Goal: Task Accomplishment & Management: Use online tool/utility

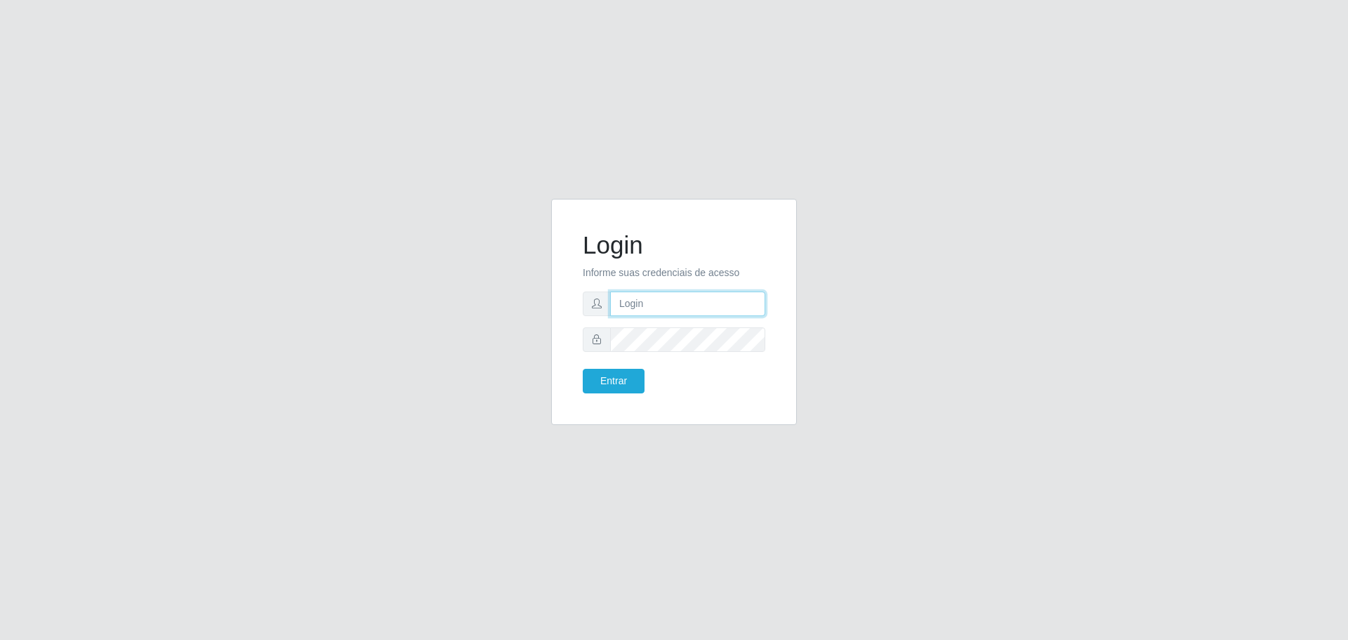
type input "[EMAIL_ADDRESS][DOMAIN_NAME]"
click at [583, 369] on button "Entrar" at bounding box center [614, 381] width 62 height 25
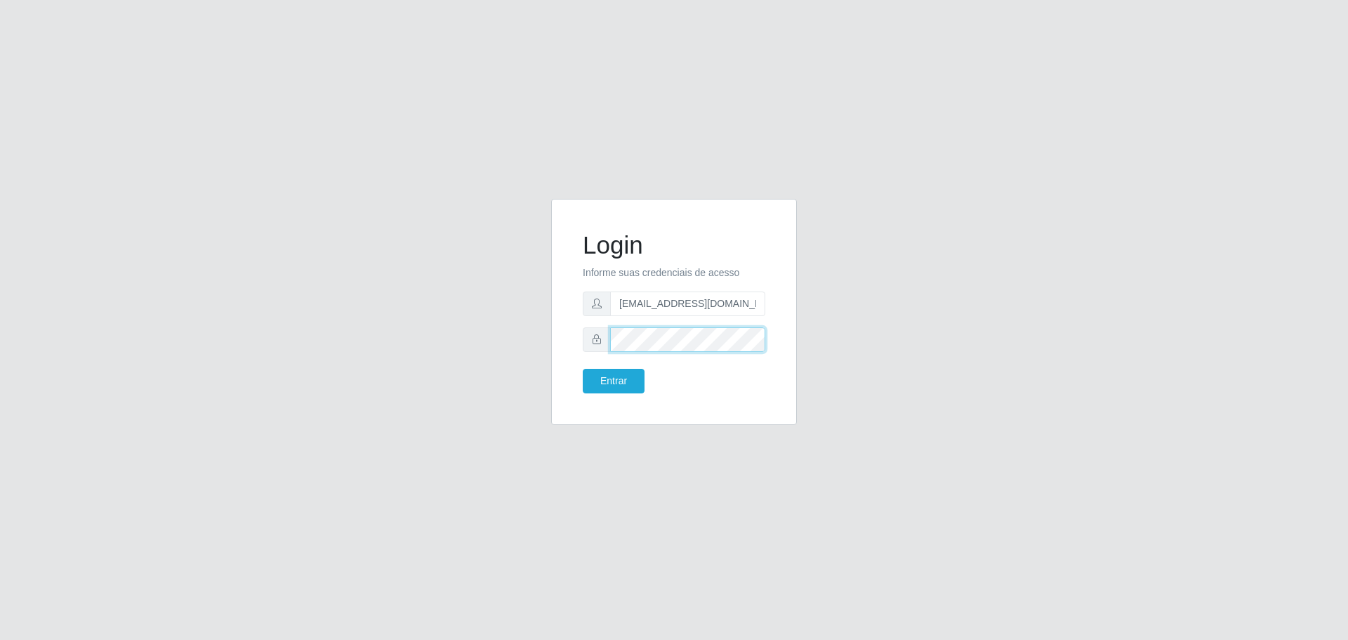
click at [583, 369] on button "Entrar" at bounding box center [614, 381] width 62 height 25
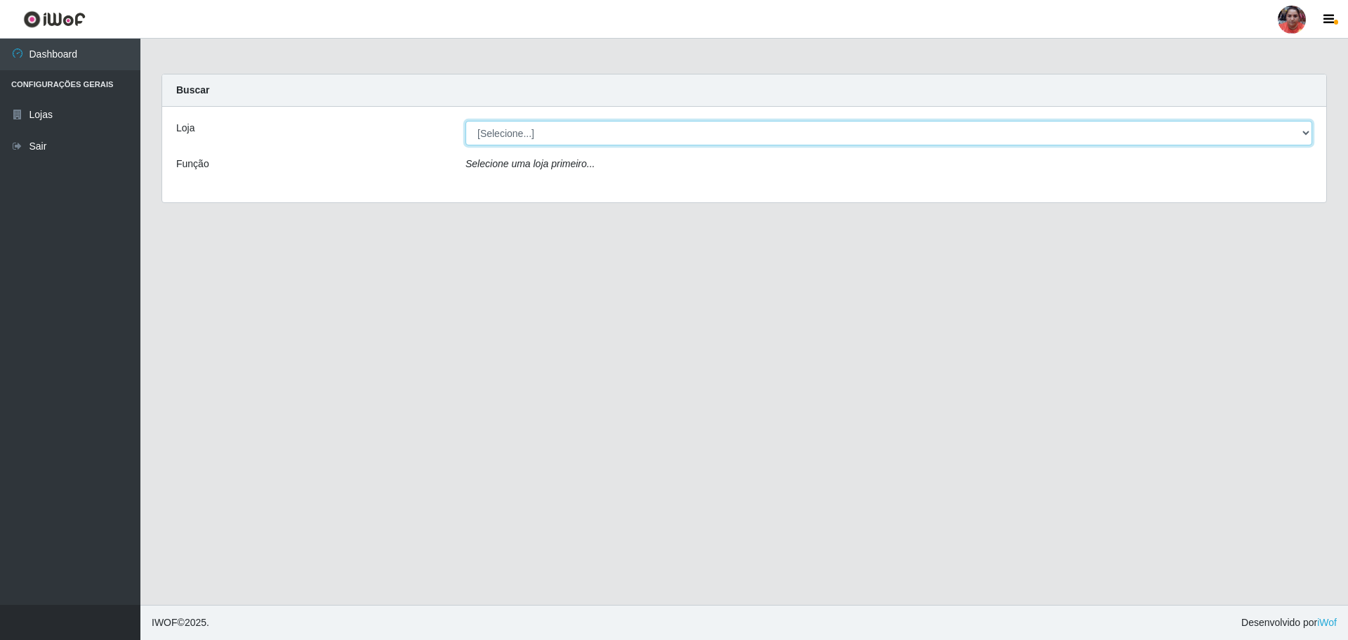
click at [723, 132] on select "[Selecione...] Mar Vermelho - Loja 05" at bounding box center [889, 133] width 847 height 25
select select "252"
click at [466, 121] on select "[Selecione...] Mar Vermelho - Loja 05" at bounding box center [889, 133] width 847 height 25
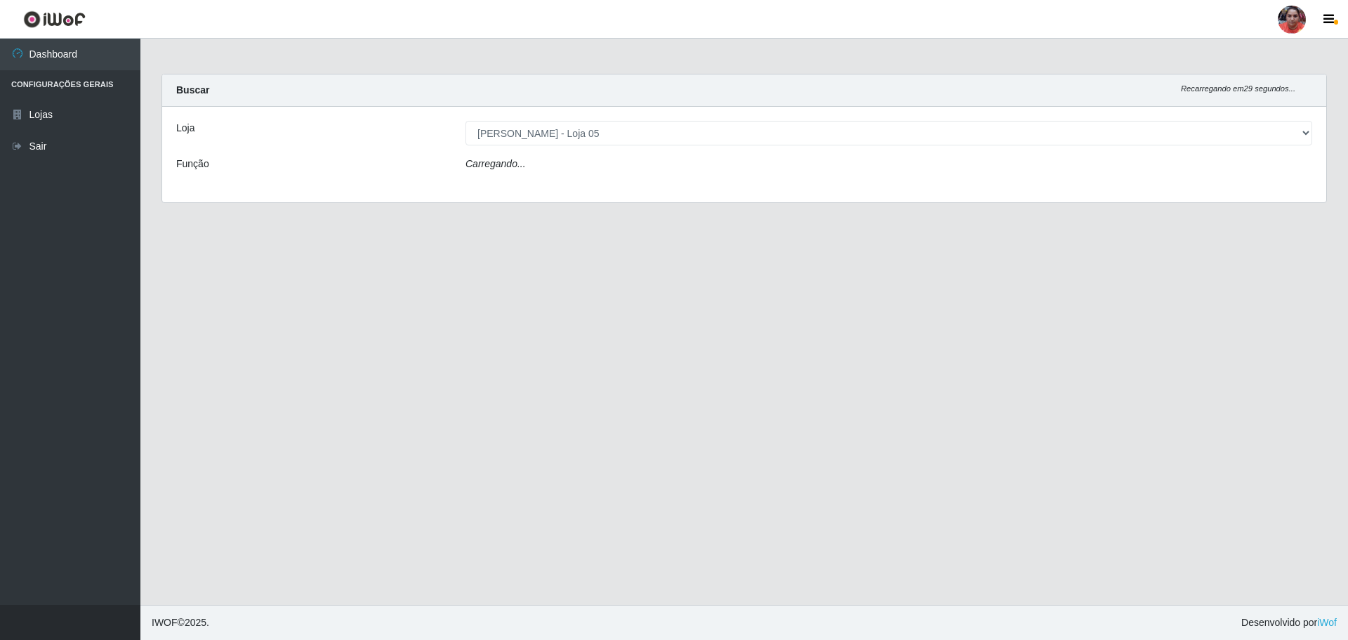
click at [721, 162] on div "Carregando..." at bounding box center [889, 167] width 868 height 20
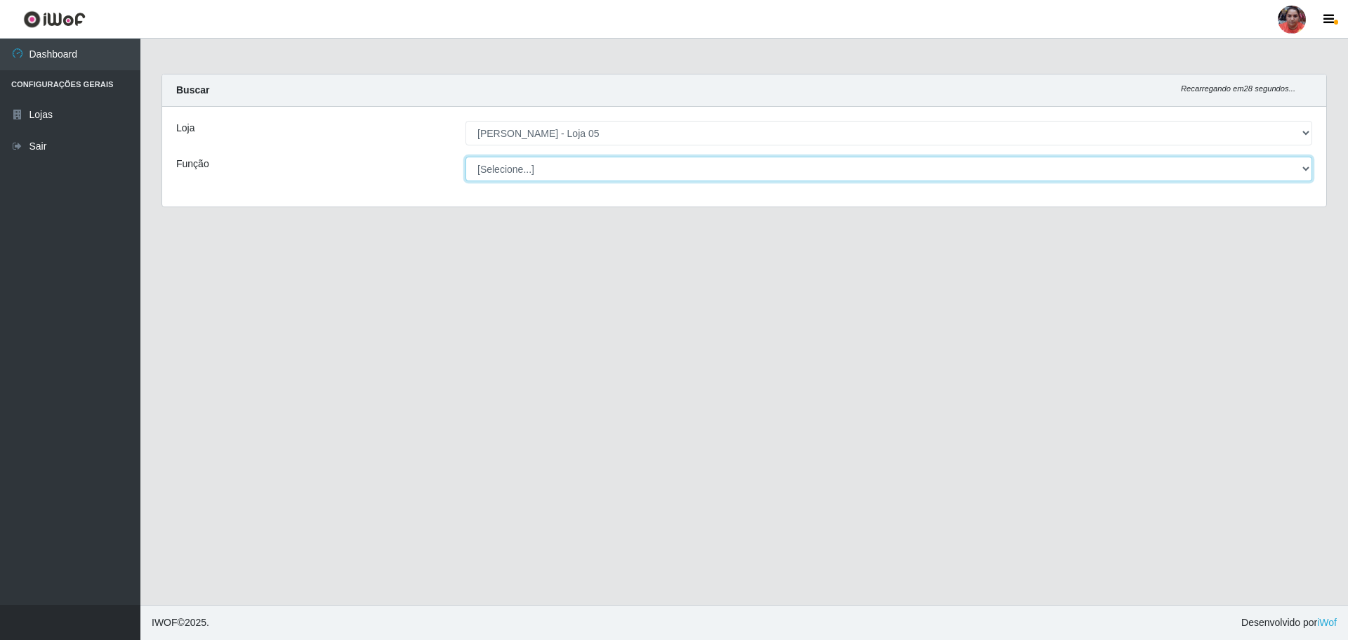
click at [717, 164] on select "[Selecione...] ASG ASG + ASG ++ Auxiliar de Depósito Auxiliar de Depósito + Aux…" at bounding box center [889, 169] width 847 height 25
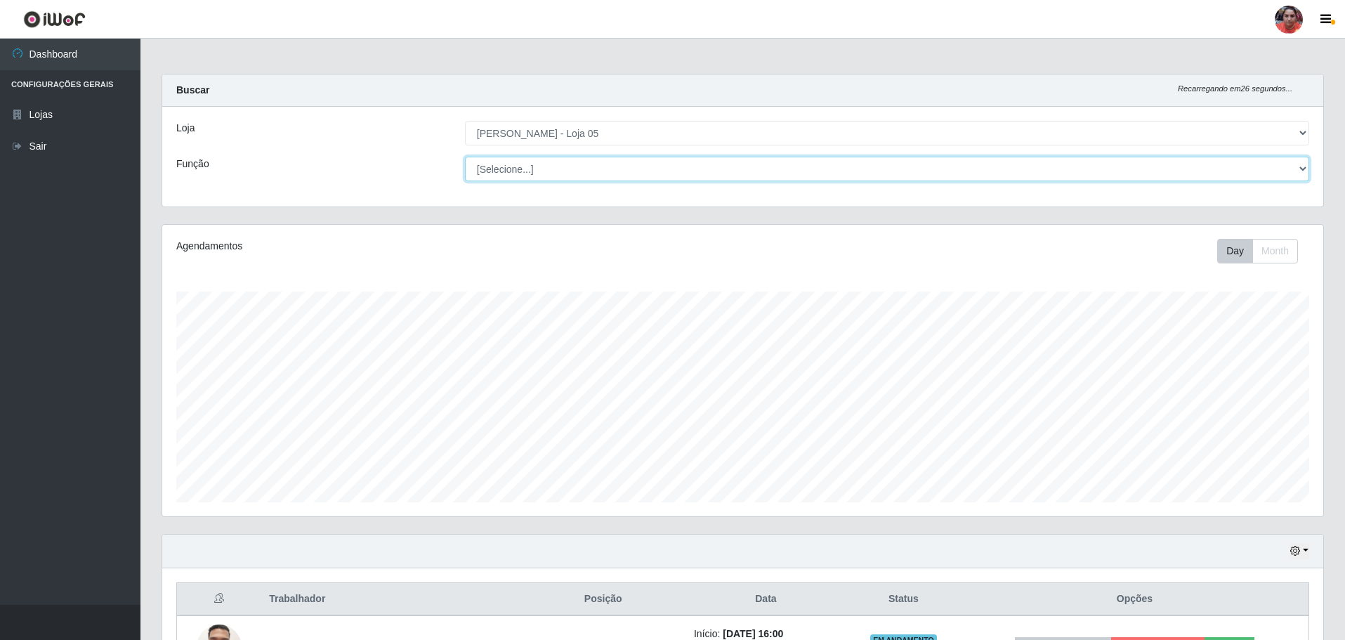
scroll to position [291, 1161]
click at [465, 157] on select "[Selecione...] ASG ASG + ASG ++ Auxiliar de Depósito Auxiliar de Depósito + Aux…" at bounding box center [887, 169] width 844 height 25
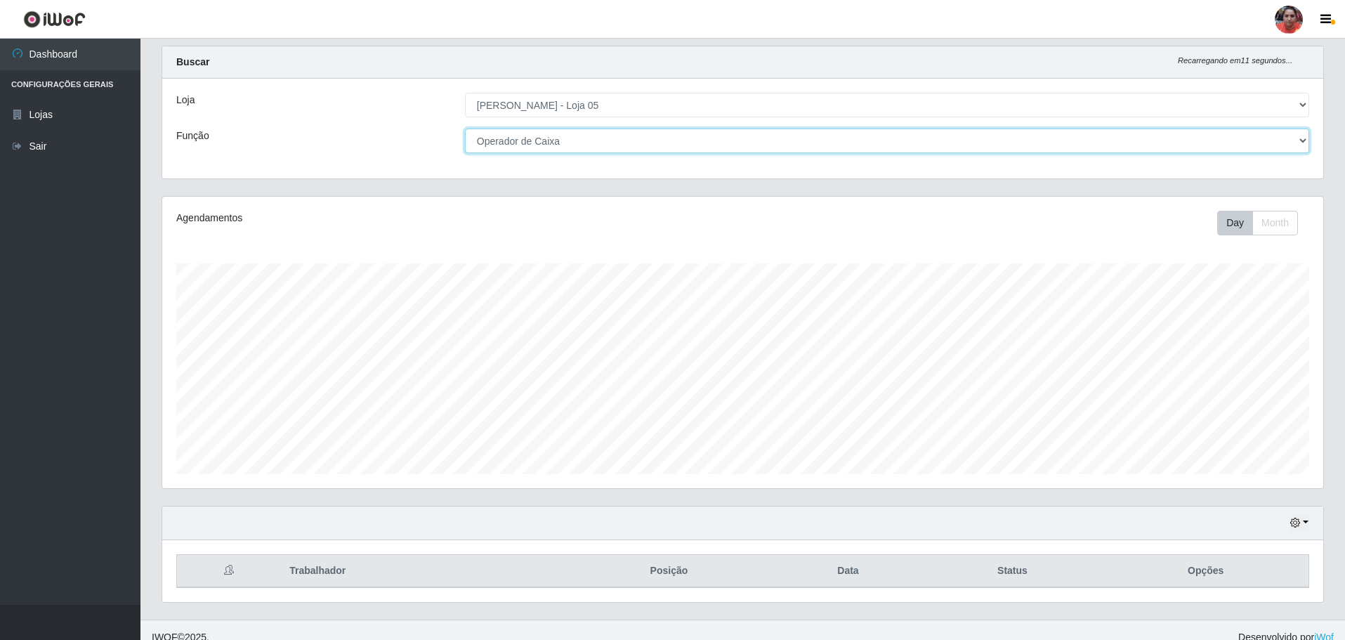
scroll to position [43, 0]
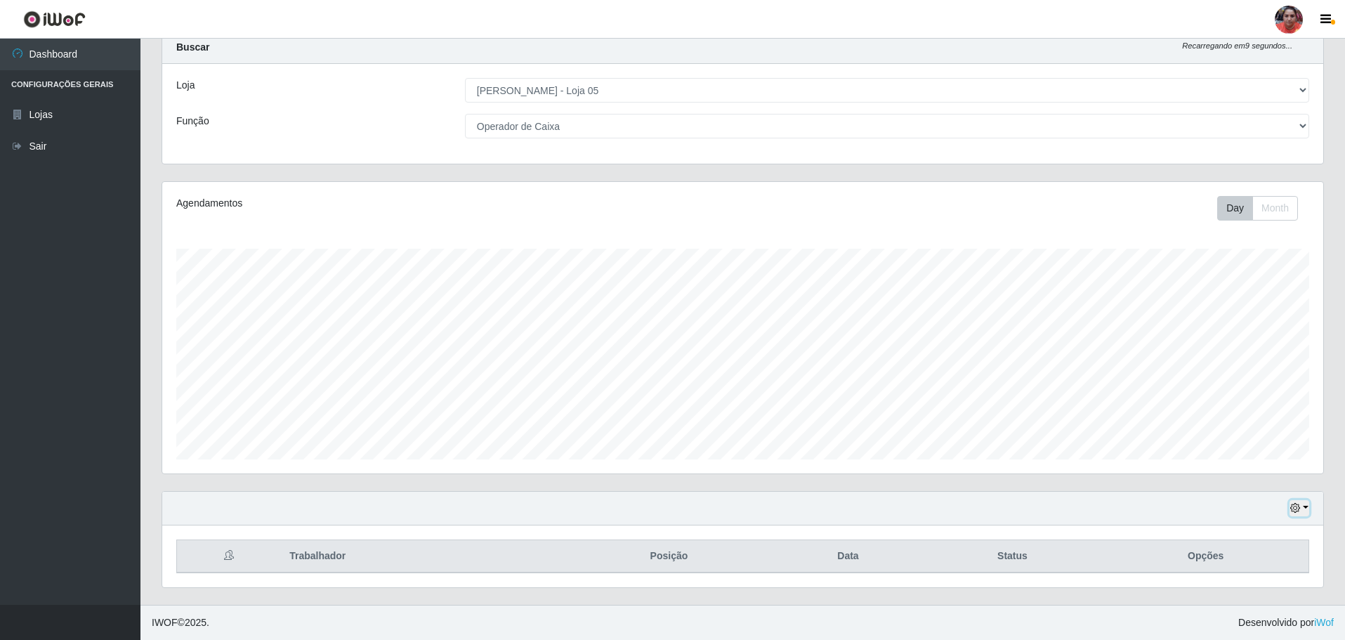
click at [1298, 506] on icon "button" at bounding box center [1295, 508] width 10 height 10
click at [1267, 451] on button "1 Semana" at bounding box center [1252, 455] width 111 height 29
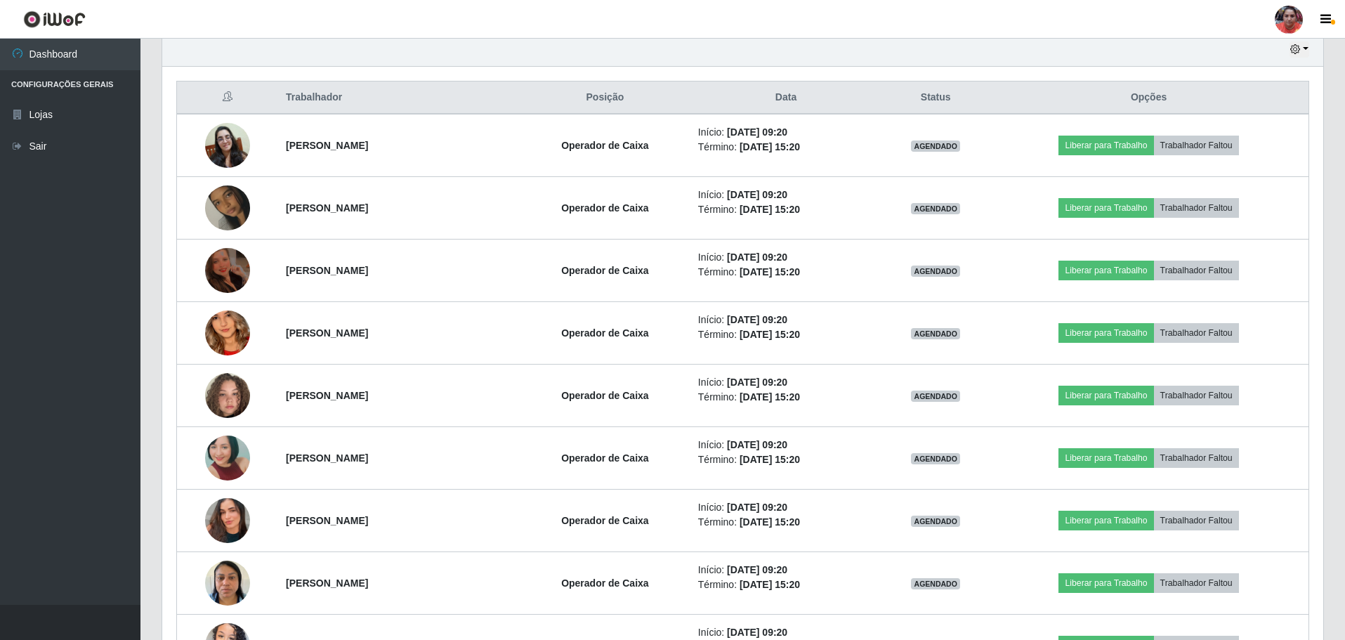
scroll to position [475, 0]
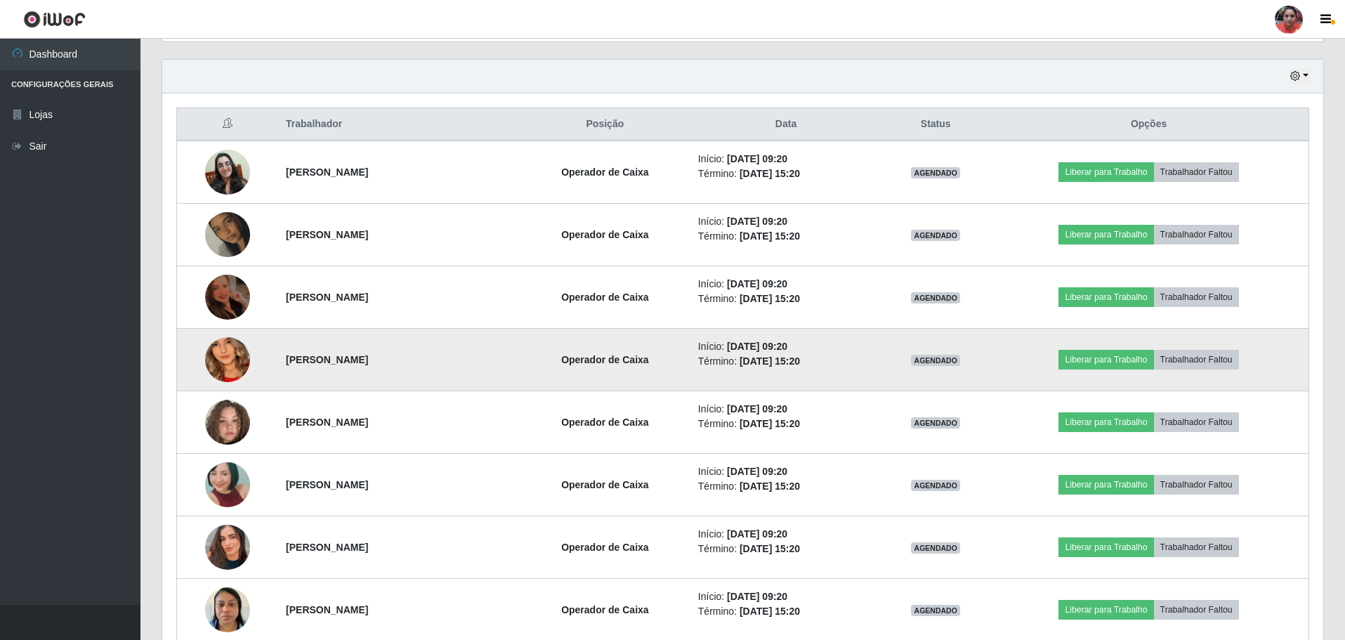
click at [221, 348] on img at bounding box center [227, 360] width 45 height 98
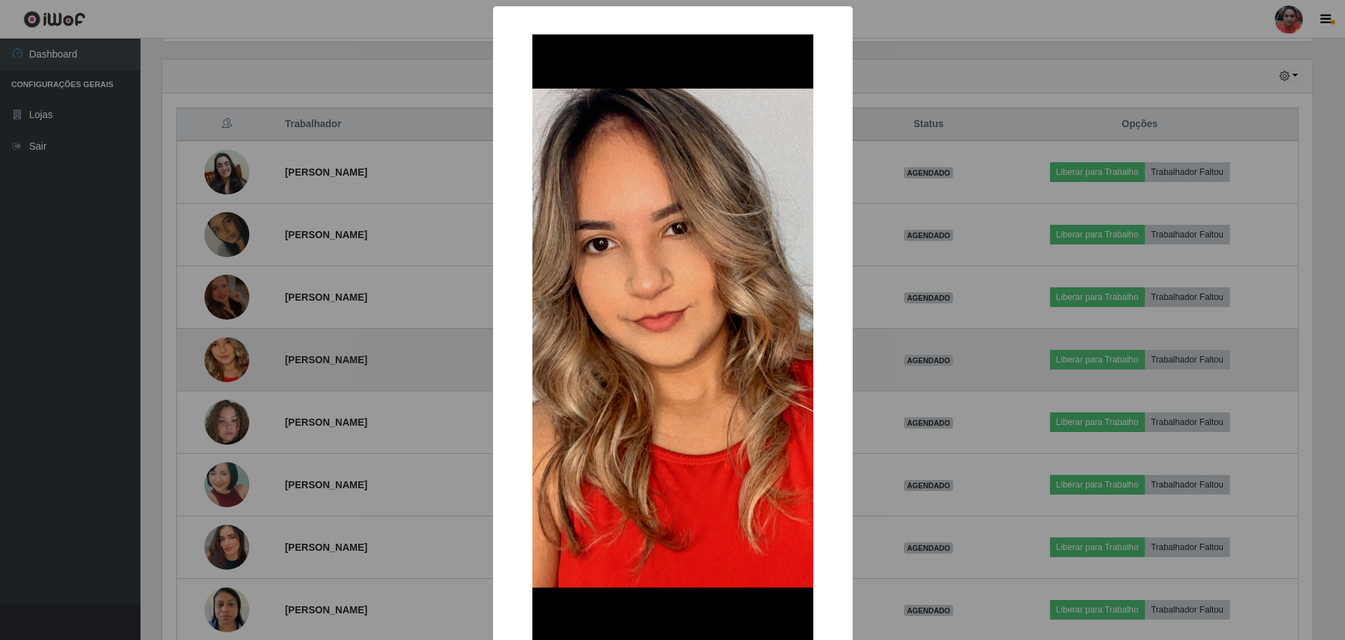
scroll to position [291, 1154]
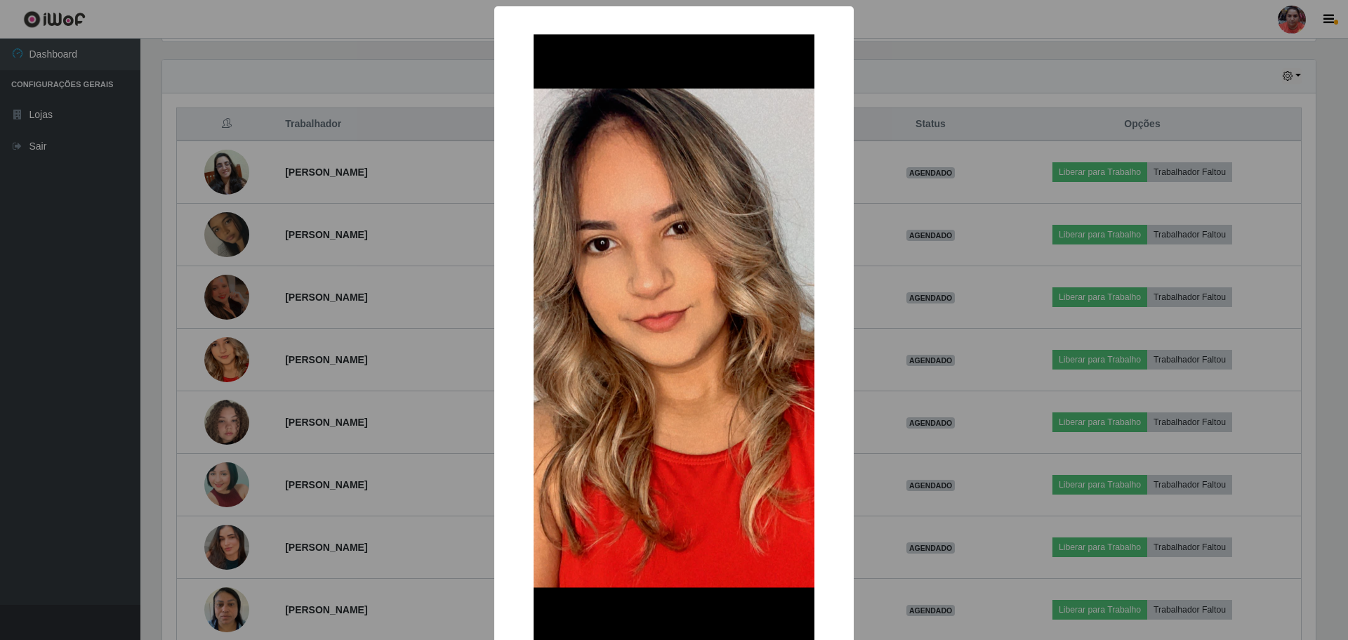
click at [426, 214] on div "× OK Cancel" at bounding box center [674, 320] width 1348 height 640
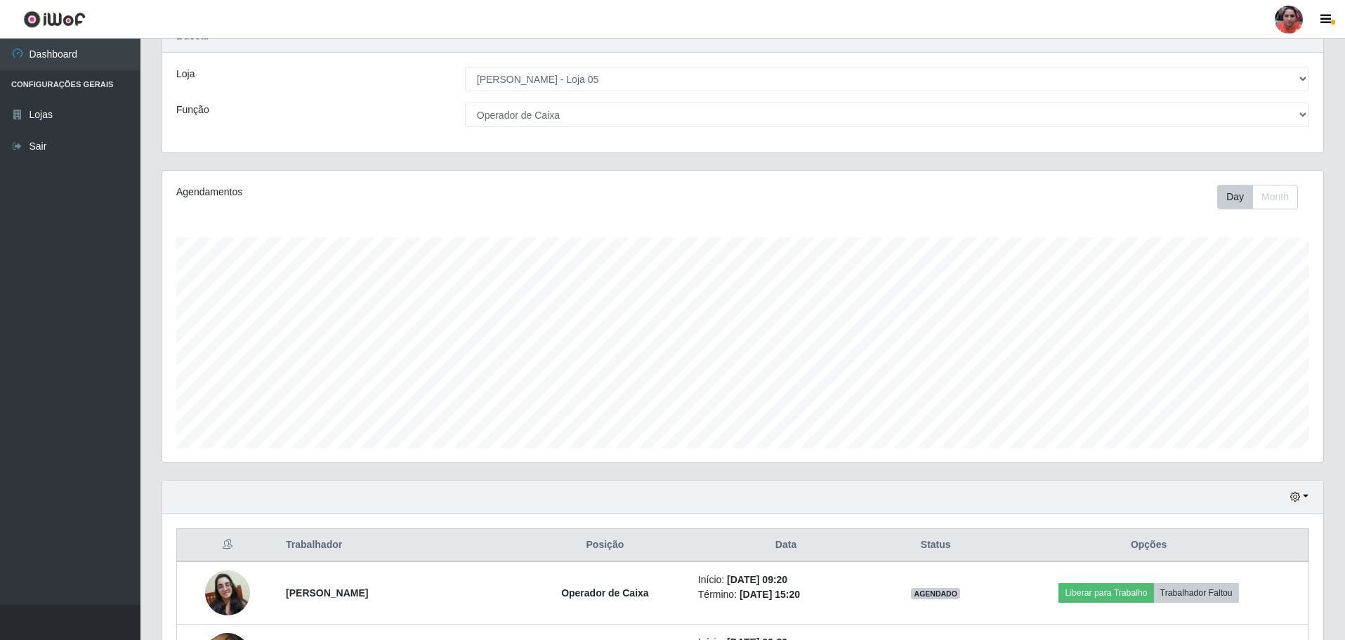
scroll to position [0, 0]
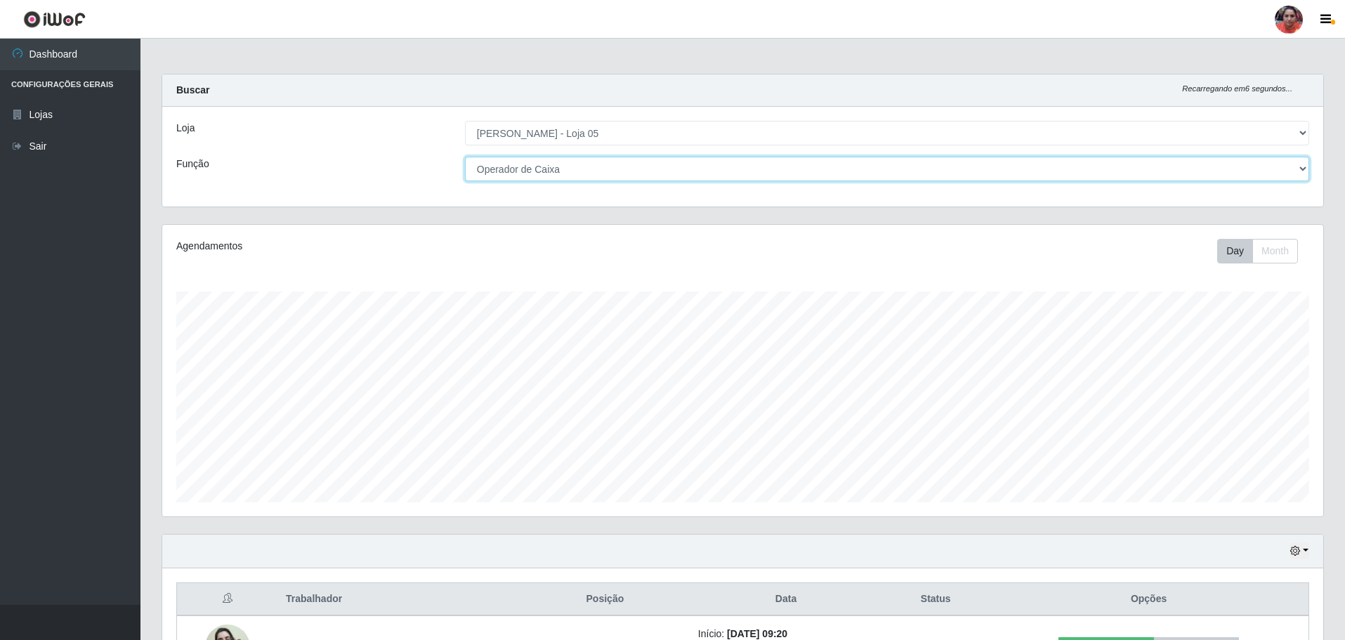
click at [624, 166] on select "[Selecione...] ASG ASG + ASG ++ Auxiliar de Depósito Auxiliar de Depósito + Aux…" at bounding box center [887, 169] width 844 height 25
select select "72"
click at [465, 157] on select "[Selecione...] ASG ASG + ASG ++ Auxiliar de Depósito Auxiliar de Depósito + Aux…" at bounding box center [887, 169] width 844 height 25
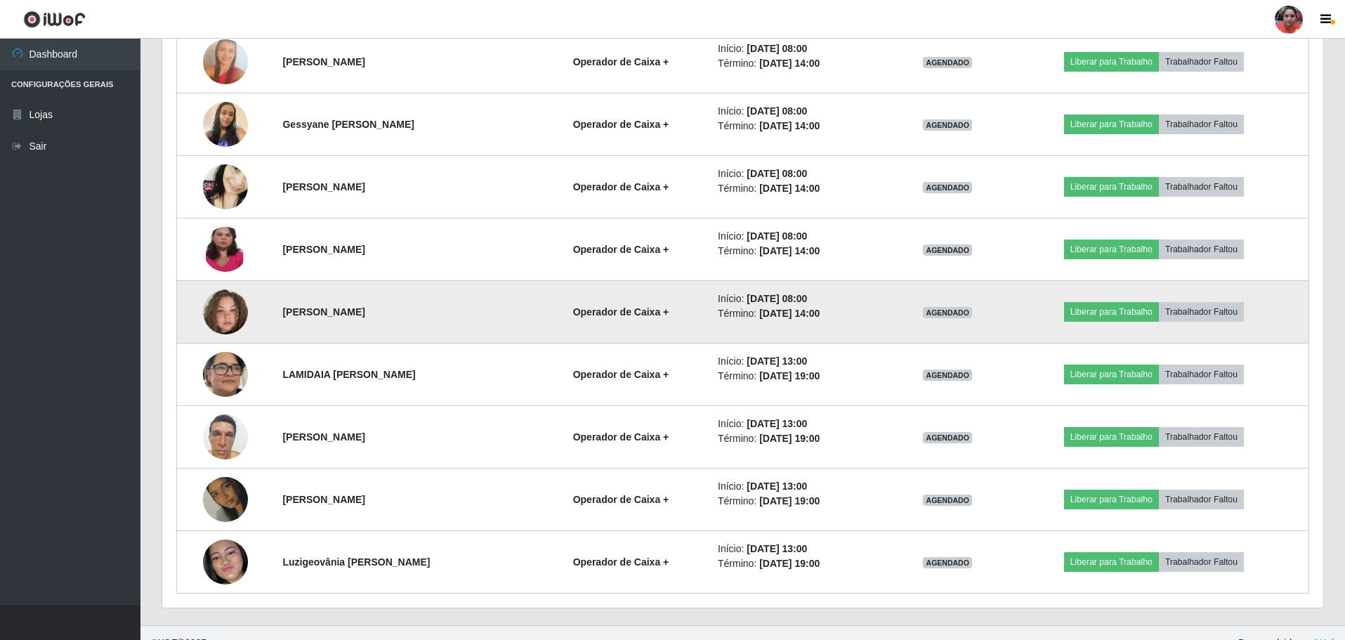
scroll to position [605, 0]
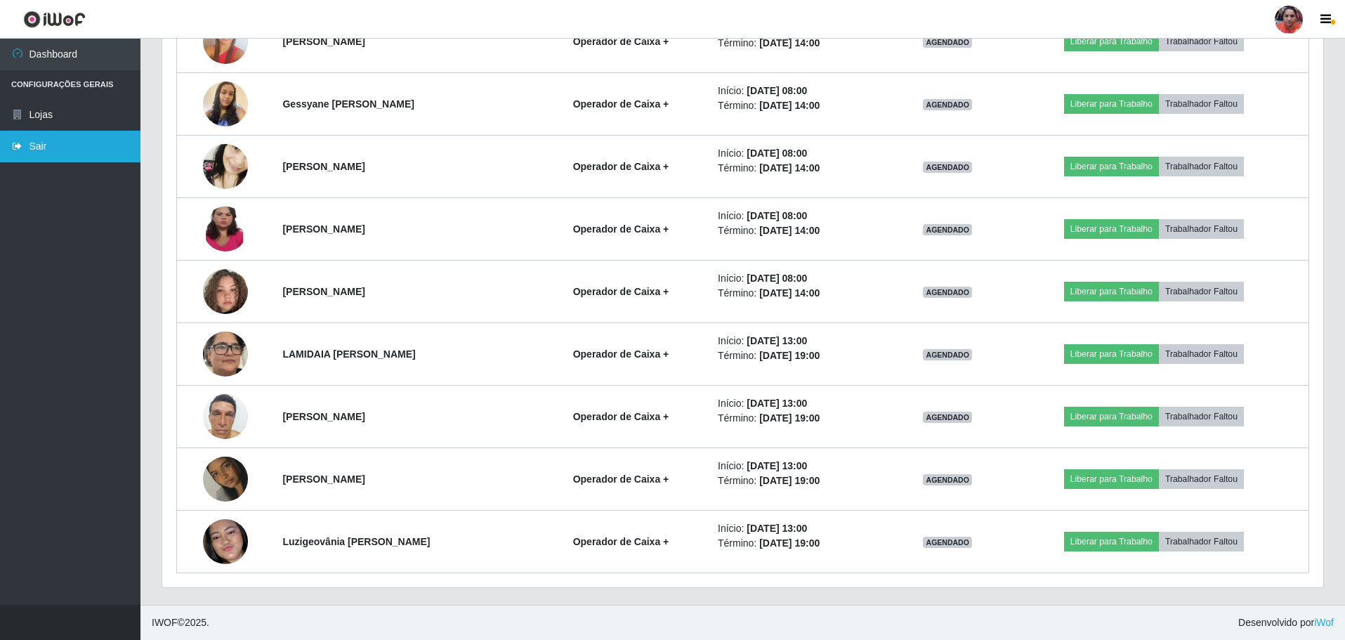
click at [55, 134] on link "Sair" at bounding box center [70, 147] width 140 height 32
